Goal: Task Accomplishment & Management: Use online tool/utility

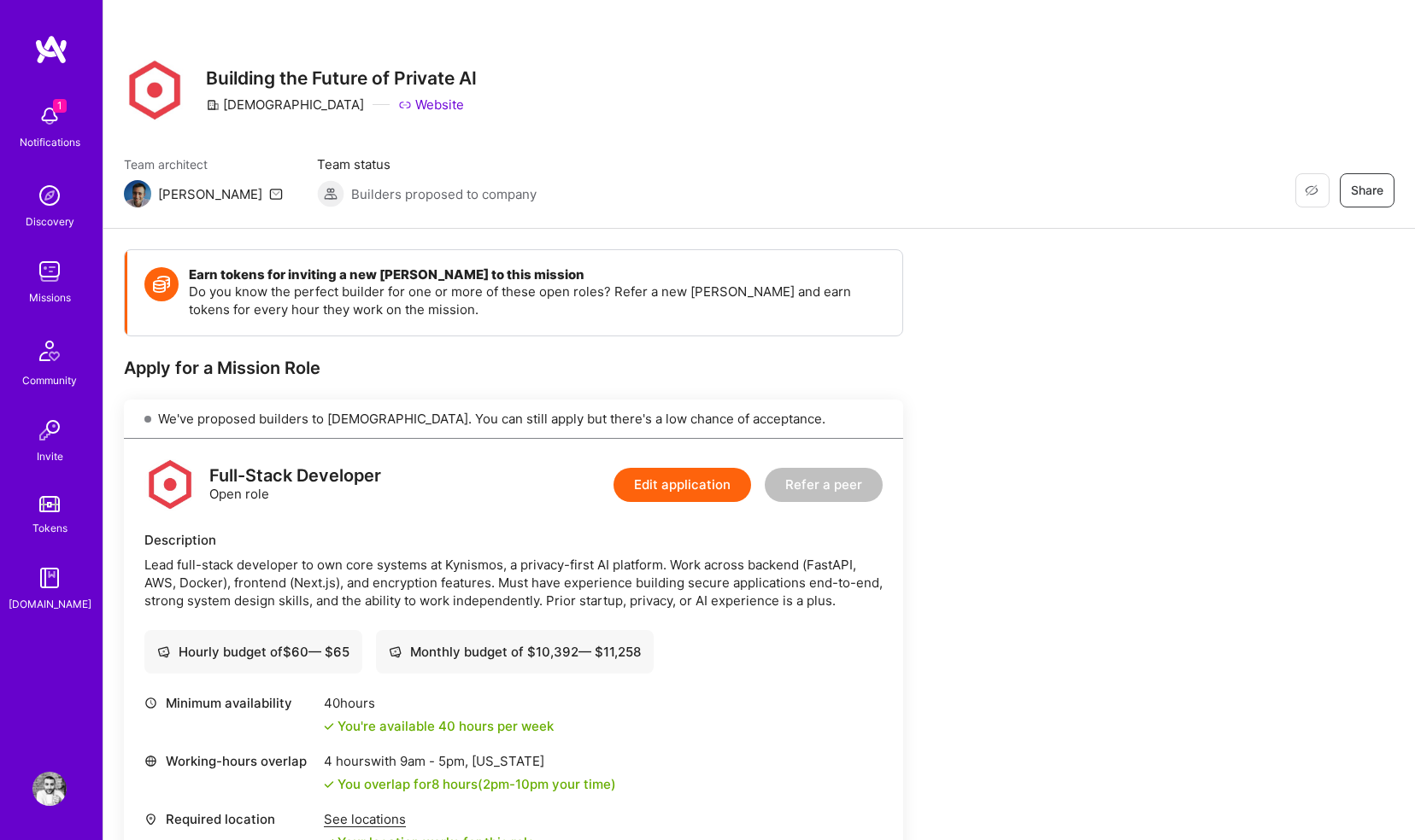
click at [64, 121] on img at bounding box center [50, 116] width 35 height 35
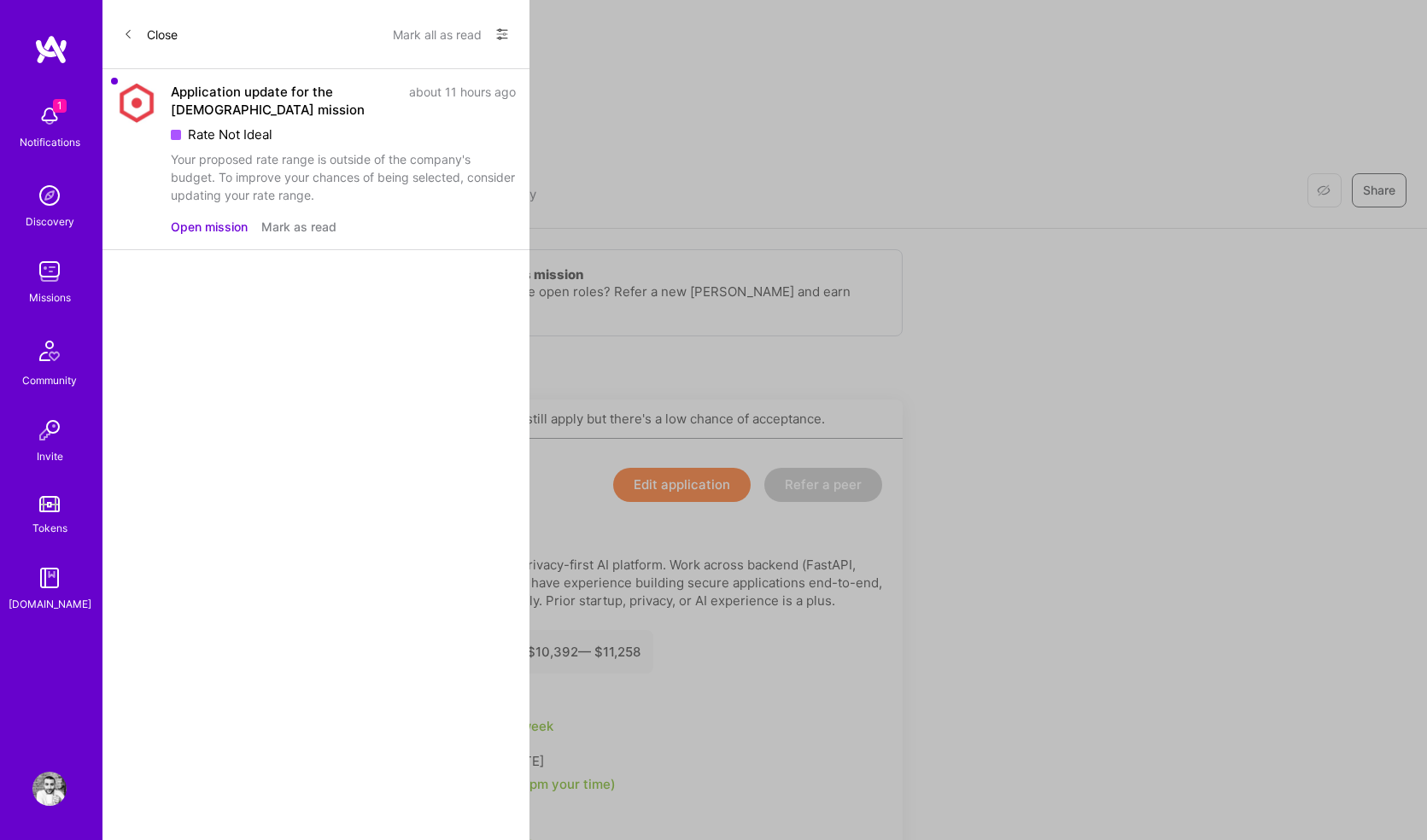
click at [267, 222] on button "Mark as read" at bounding box center [299, 226] width 75 height 18
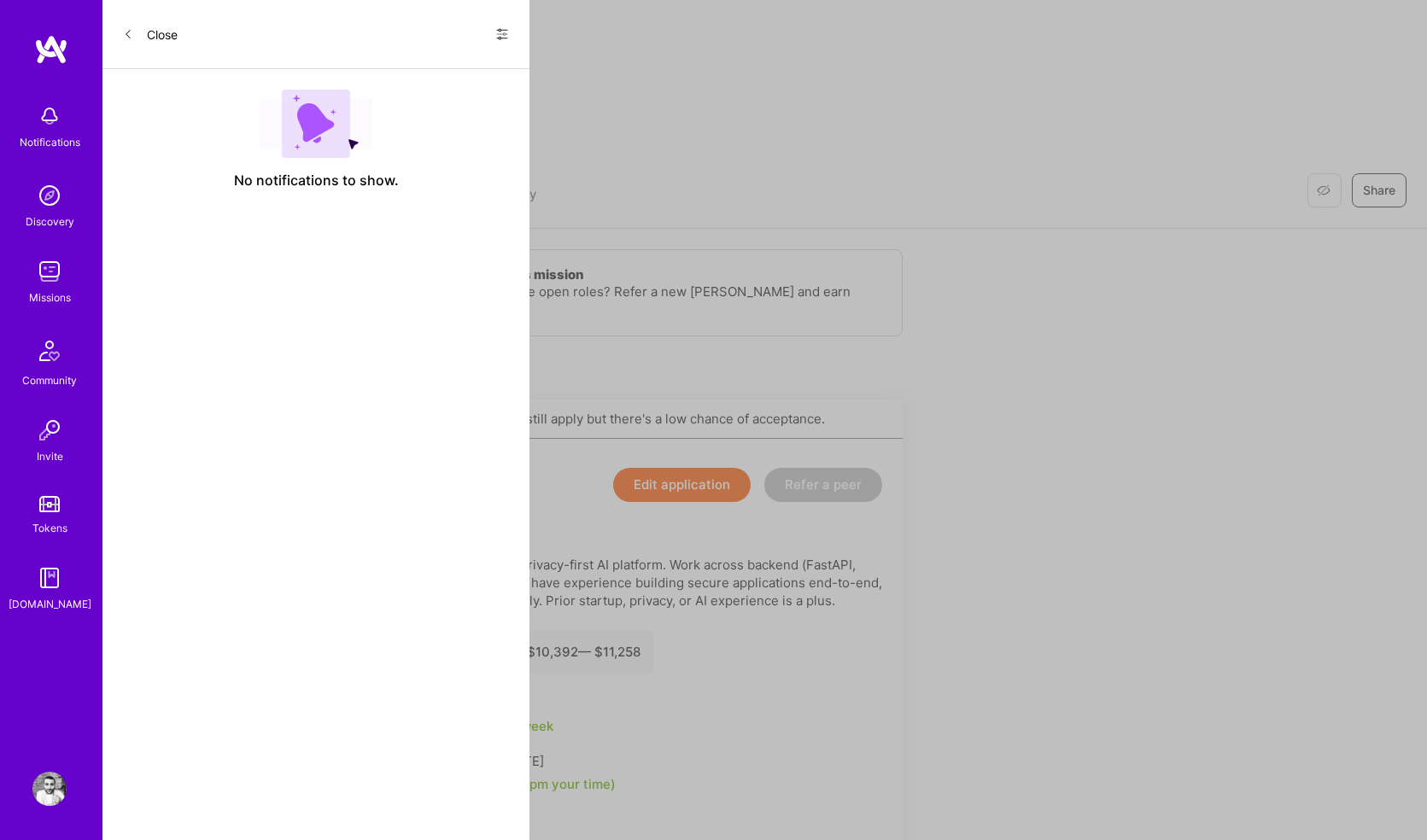
click at [129, 34] on icon at bounding box center [128, 34] width 11 height 11
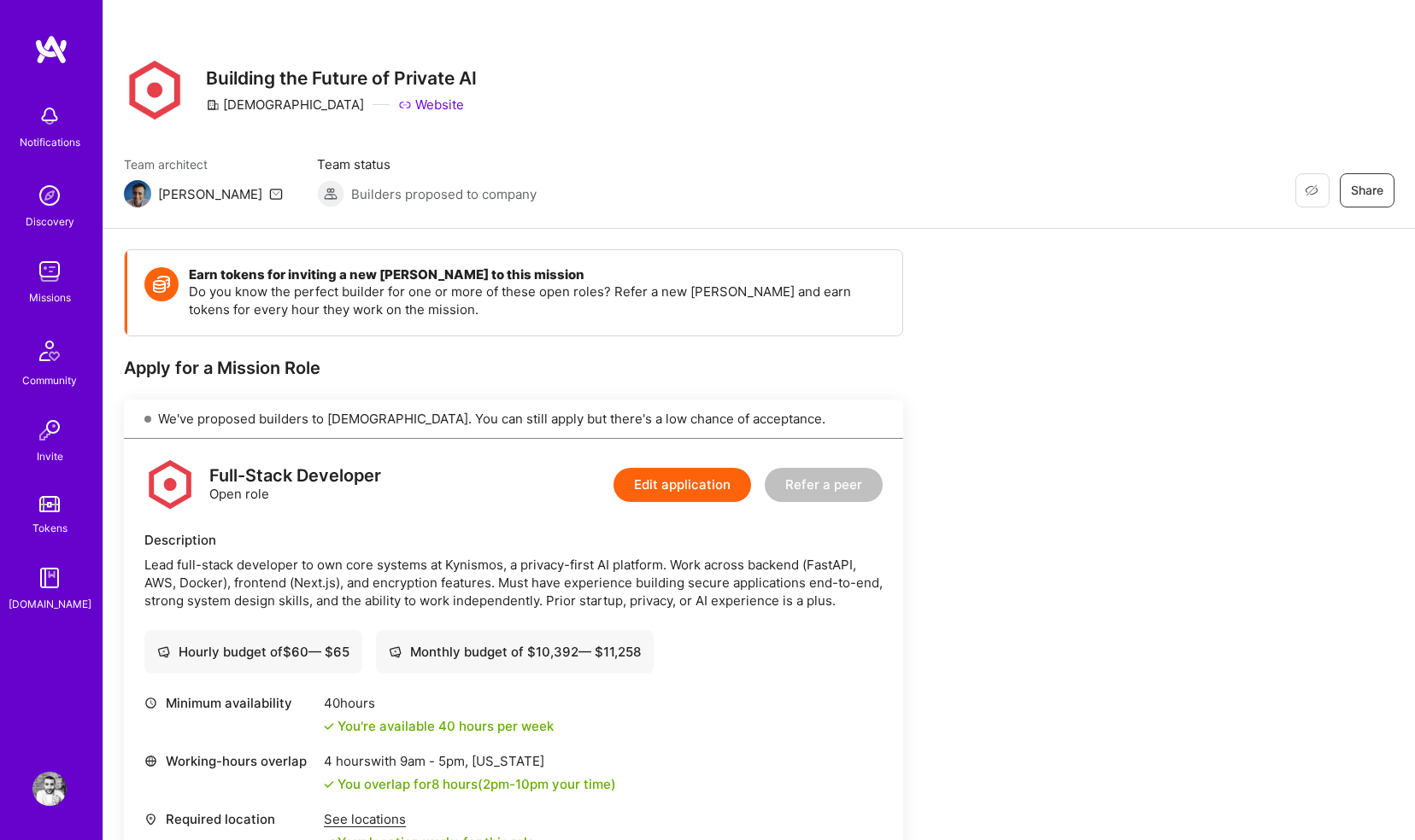
click at [71, 124] on div "Notifications" at bounding box center [49, 125] width 106 height 58
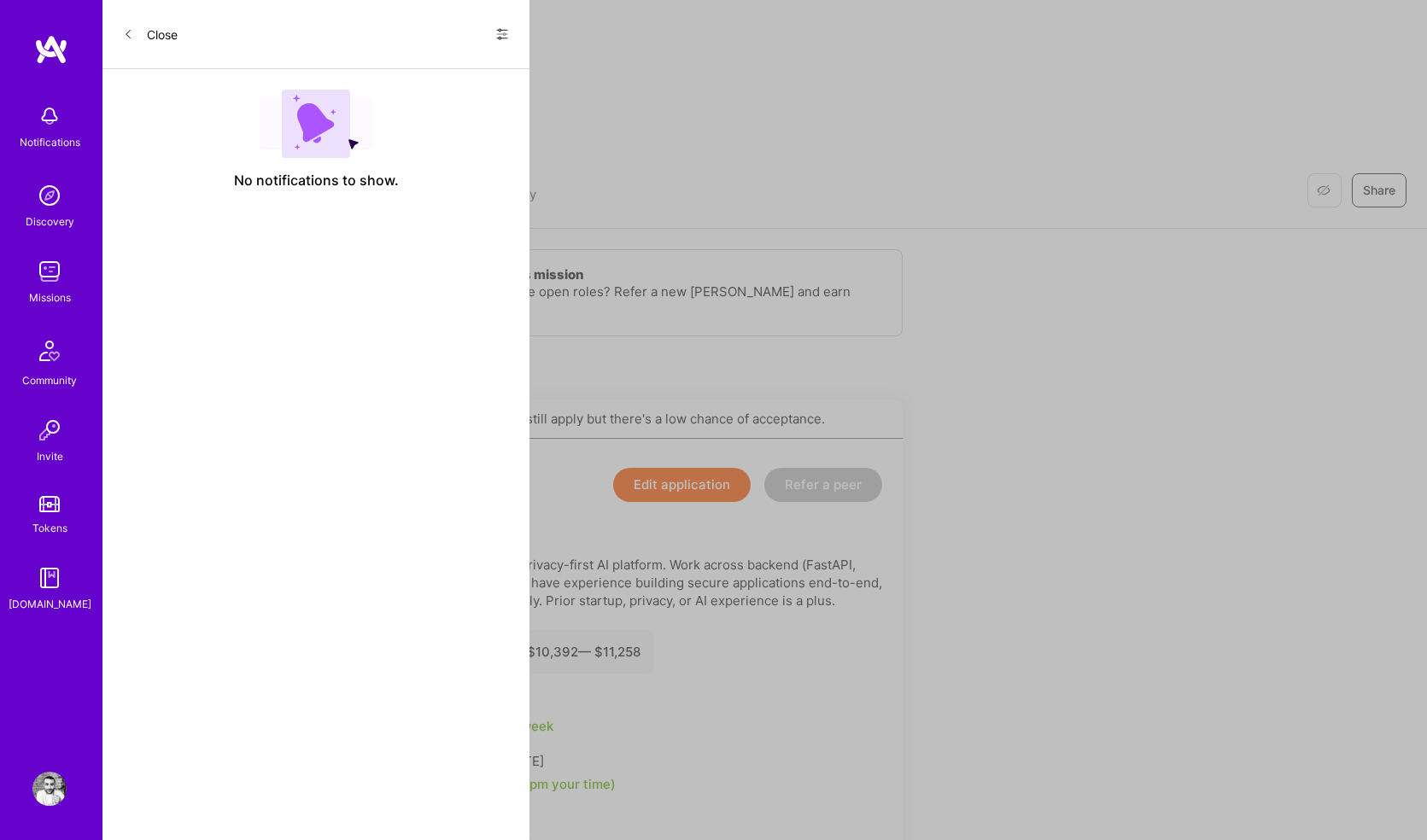
click at [153, 40] on button "Close" at bounding box center [150, 34] width 55 height 27
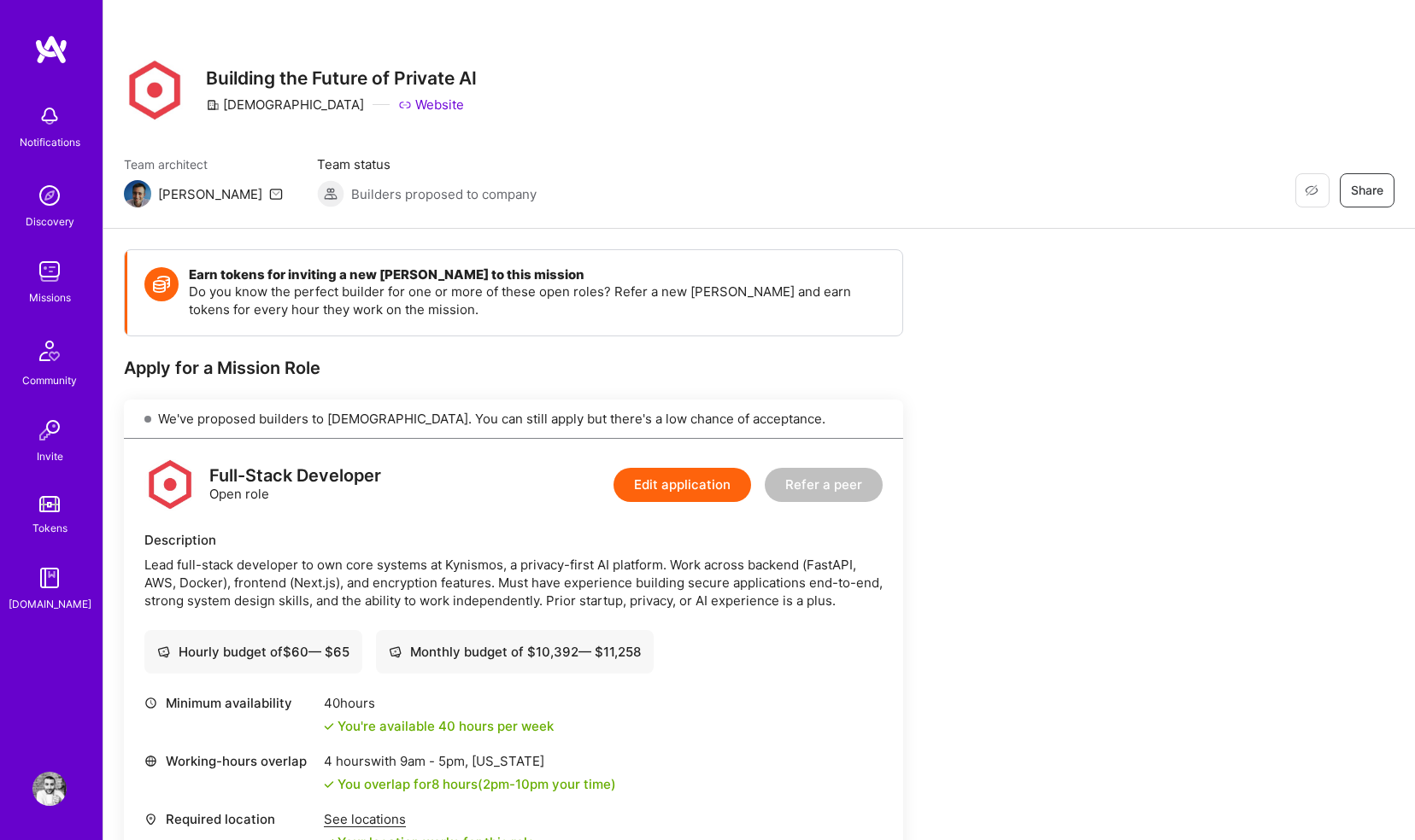
click at [50, 120] on img at bounding box center [50, 116] width 35 height 35
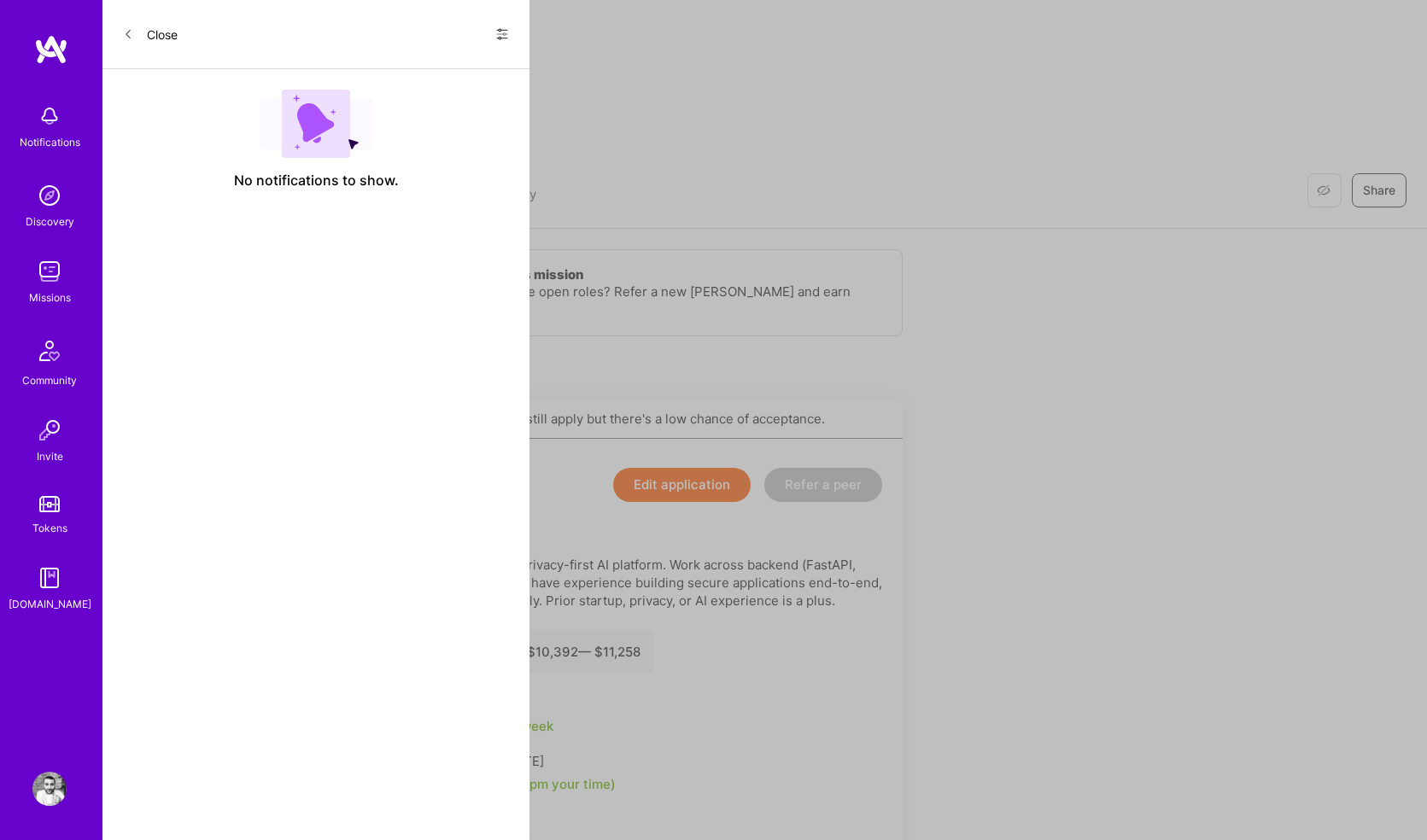
click at [125, 29] on icon at bounding box center [128, 34] width 11 height 11
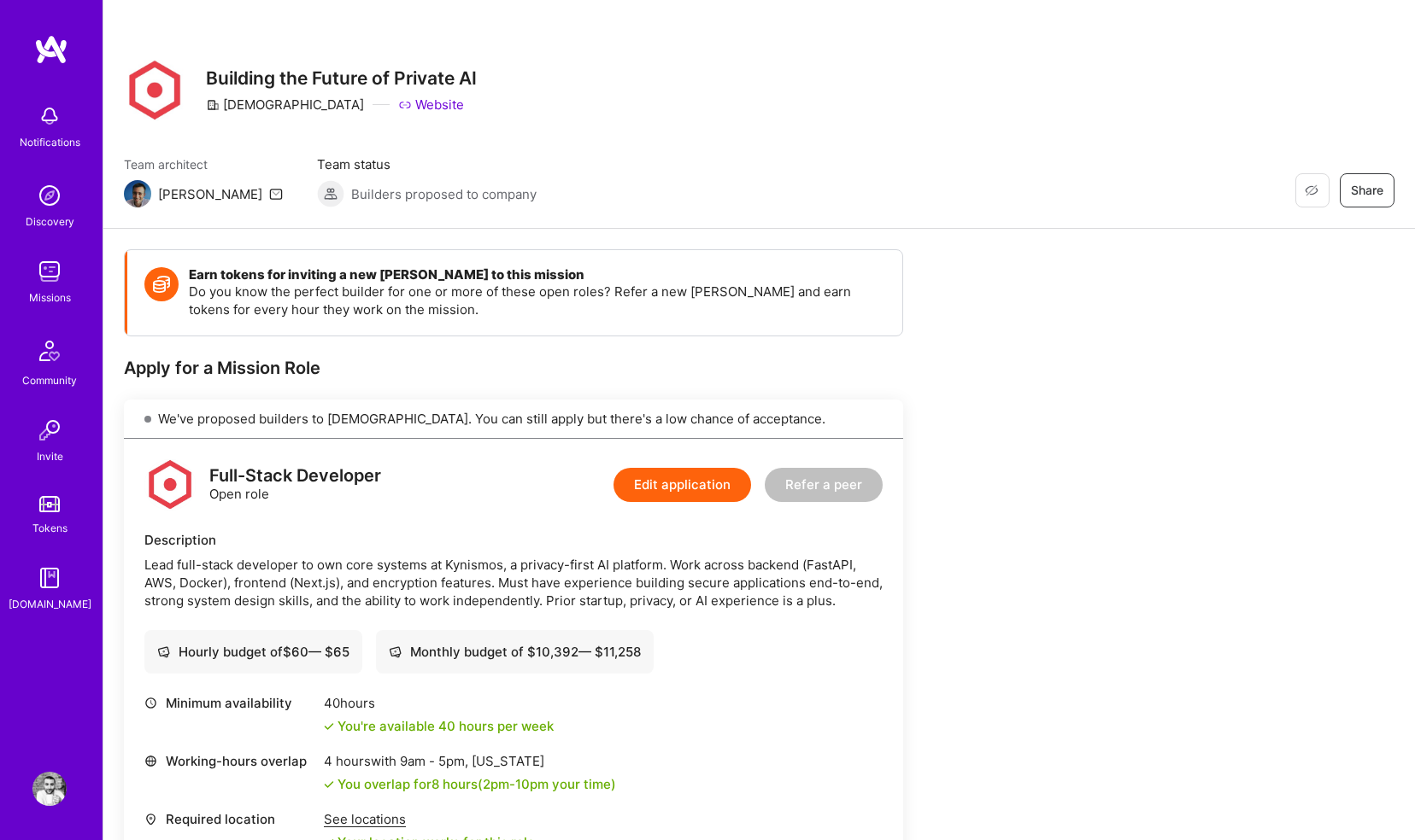
click at [76, 106] on div "Notifications" at bounding box center [49, 125] width 106 height 58
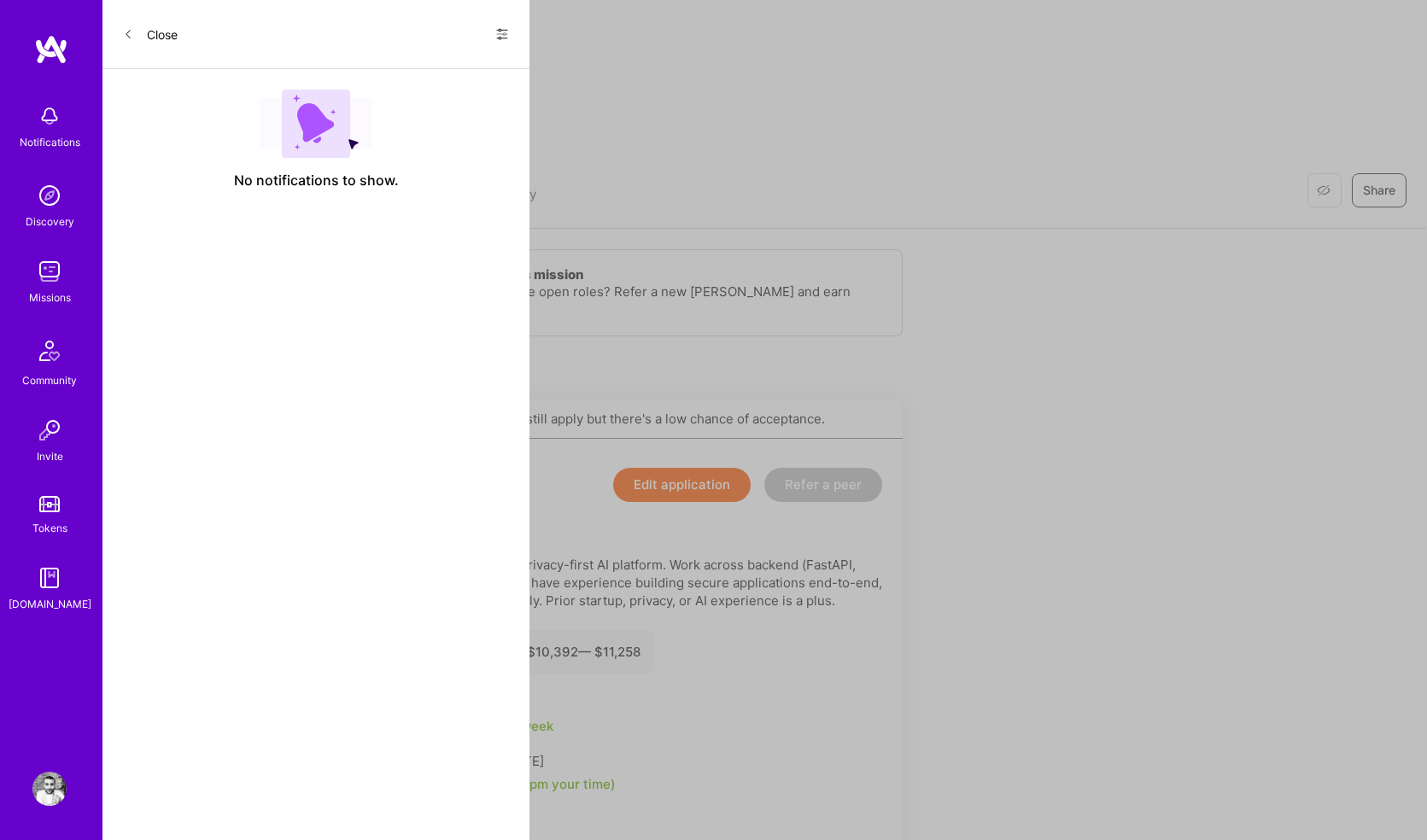
click at [483, 37] on div "Show all notifications Show unread notifications only" at bounding box center [495, 34] width 27 height 27
click at [508, 27] on icon at bounding box center [503, 34] width 13 height 13
click at [463, 58] on div "Show all notifications" at bounding box center [399, 70] width 221 height 35
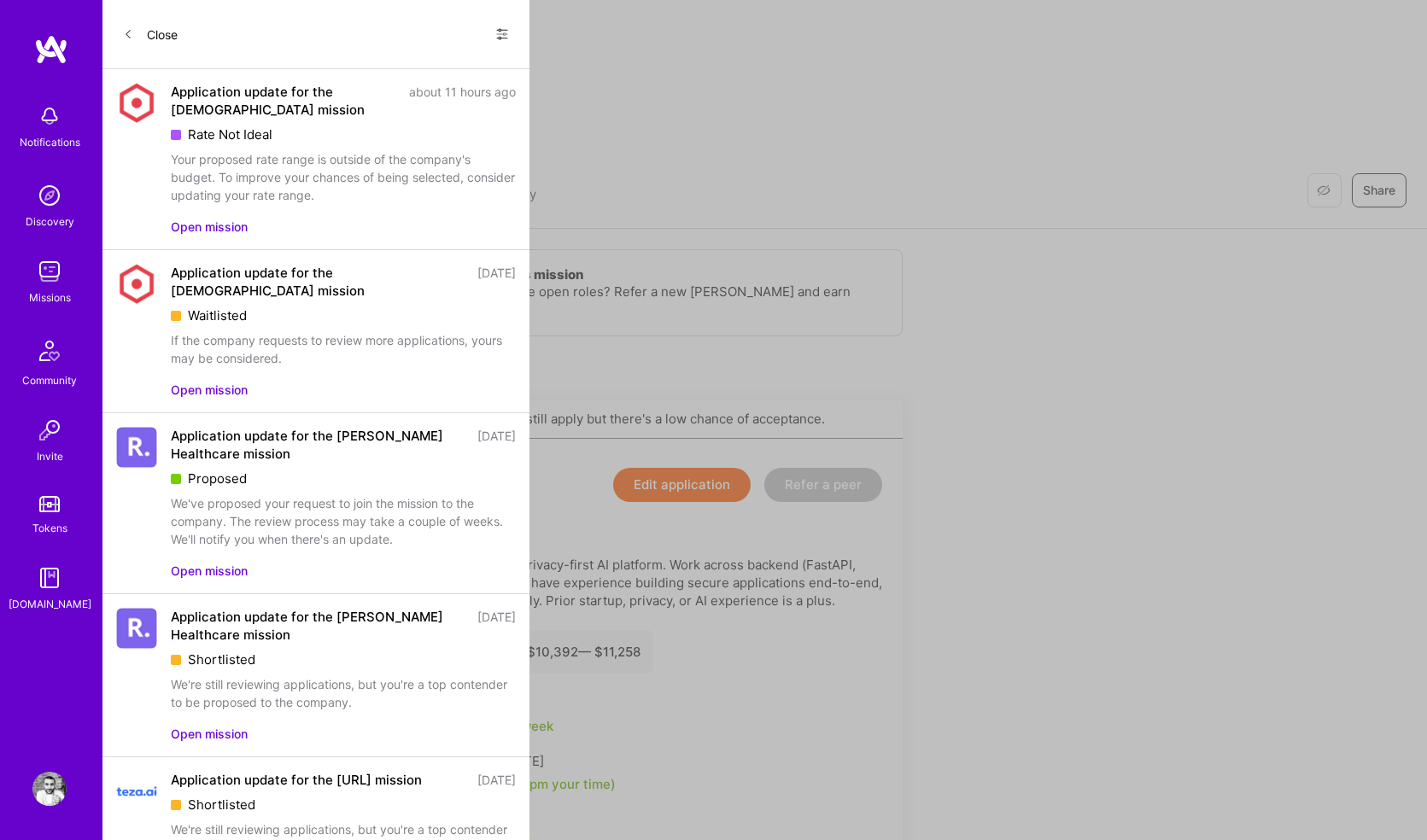
click at [238, 223] on button "Open mission" at bounding box center [209, 226] width 77 height 18
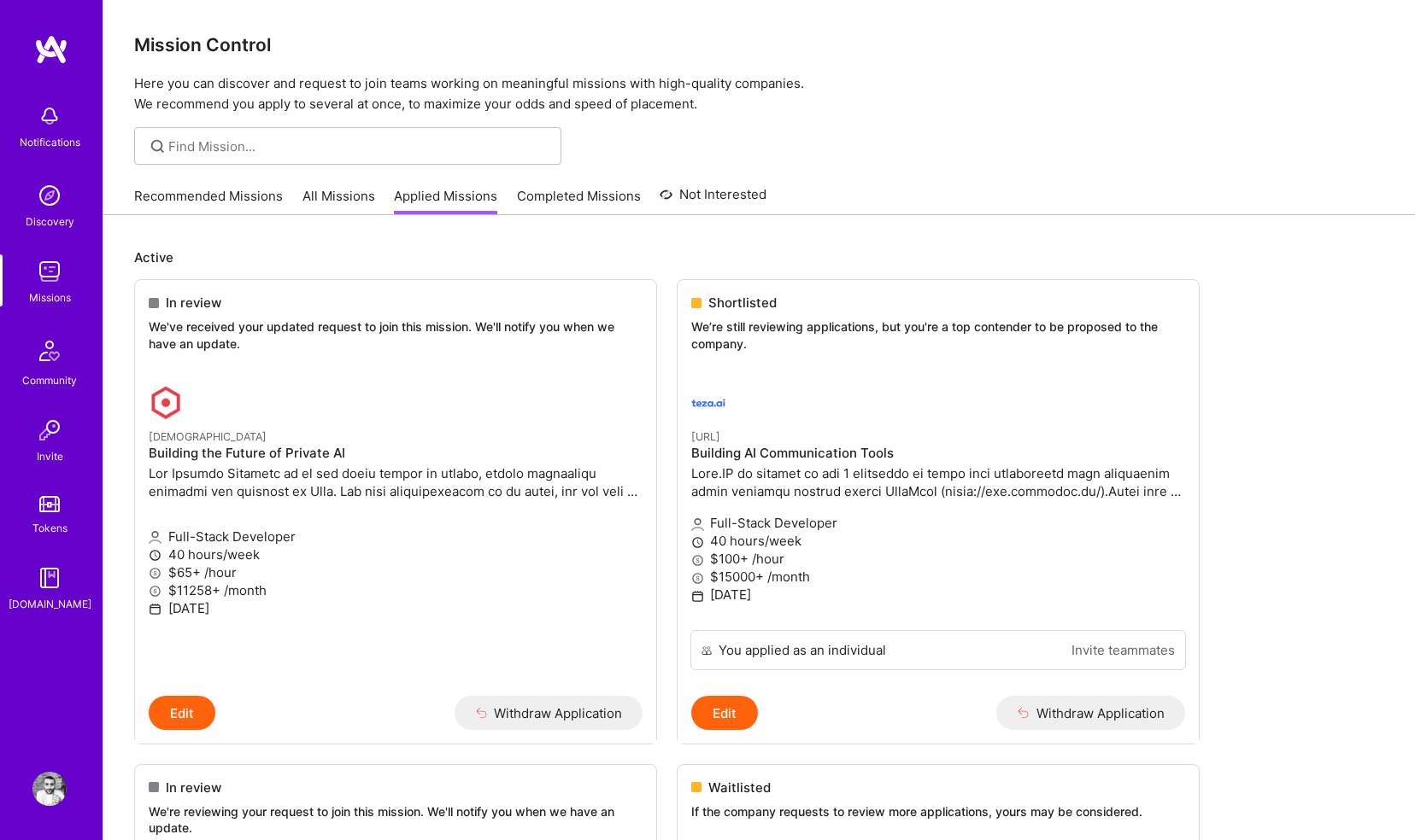
click at [223, 191] on link "Recommended Missions" at bounding box center [208, 200] width 149 height 28
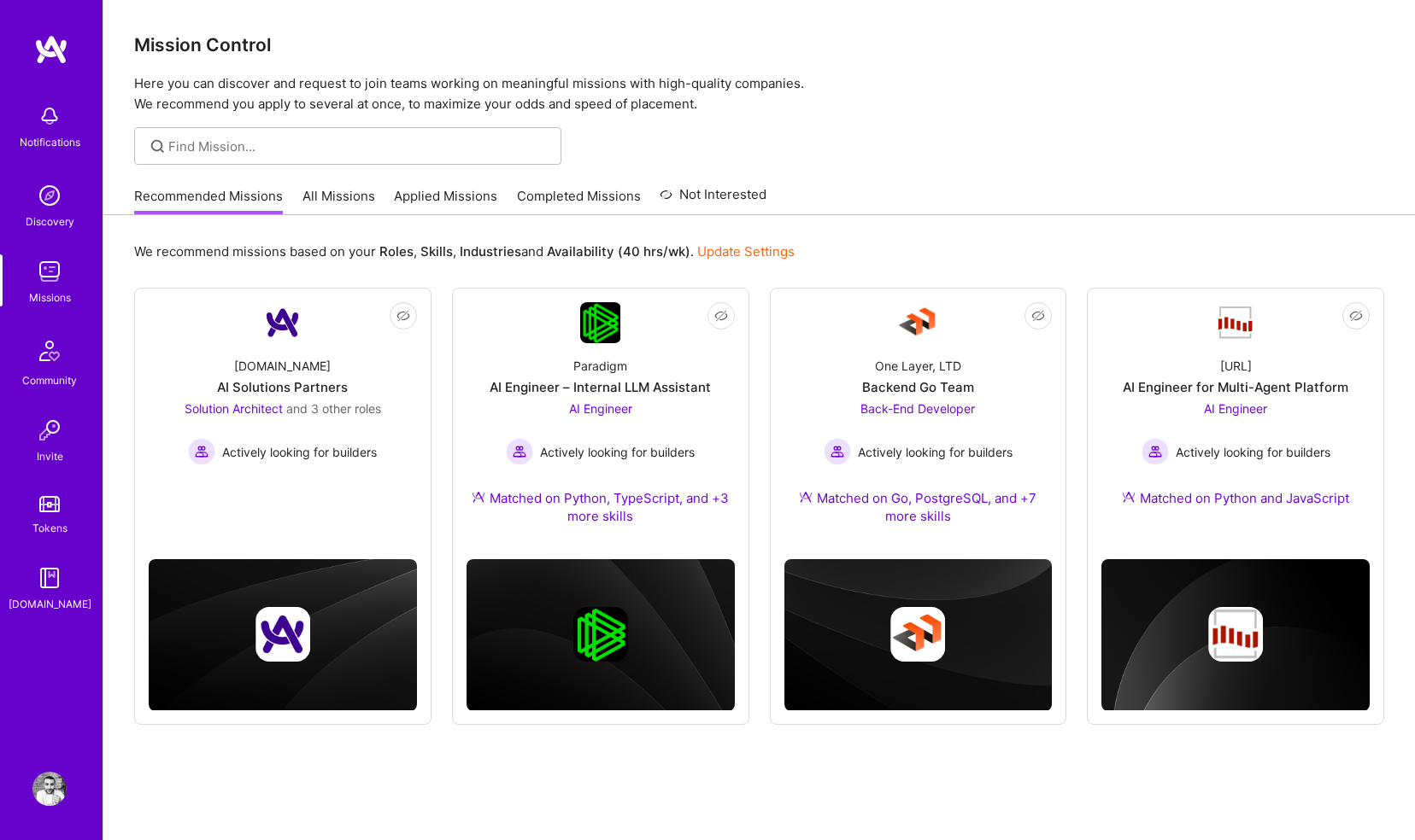
click at [318, 193] on link "All Missions" at bounding box center [339, 200] width 73 height 28
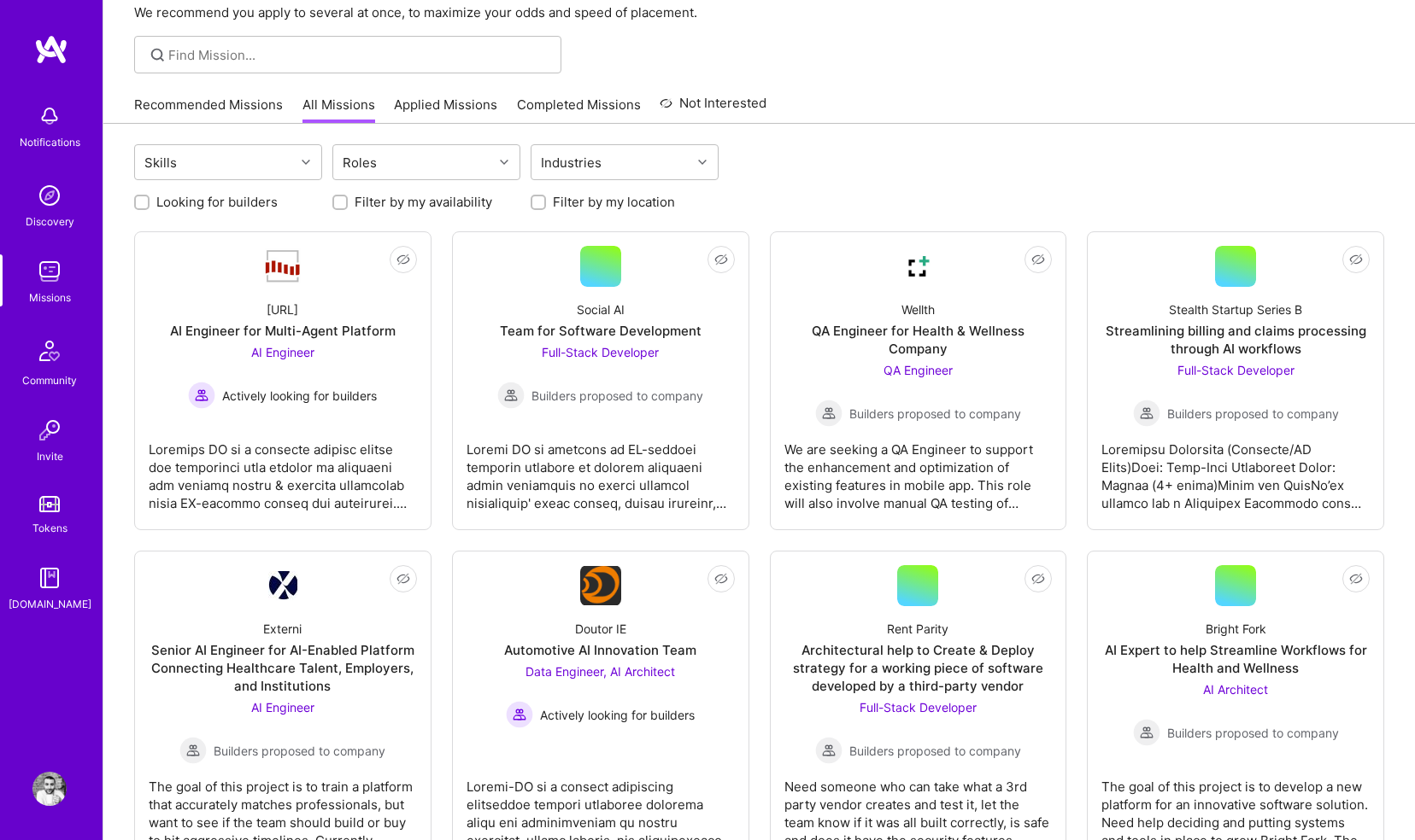
scroll to position [97, 0]
